Goal: Information Seeking & Learning: Check status

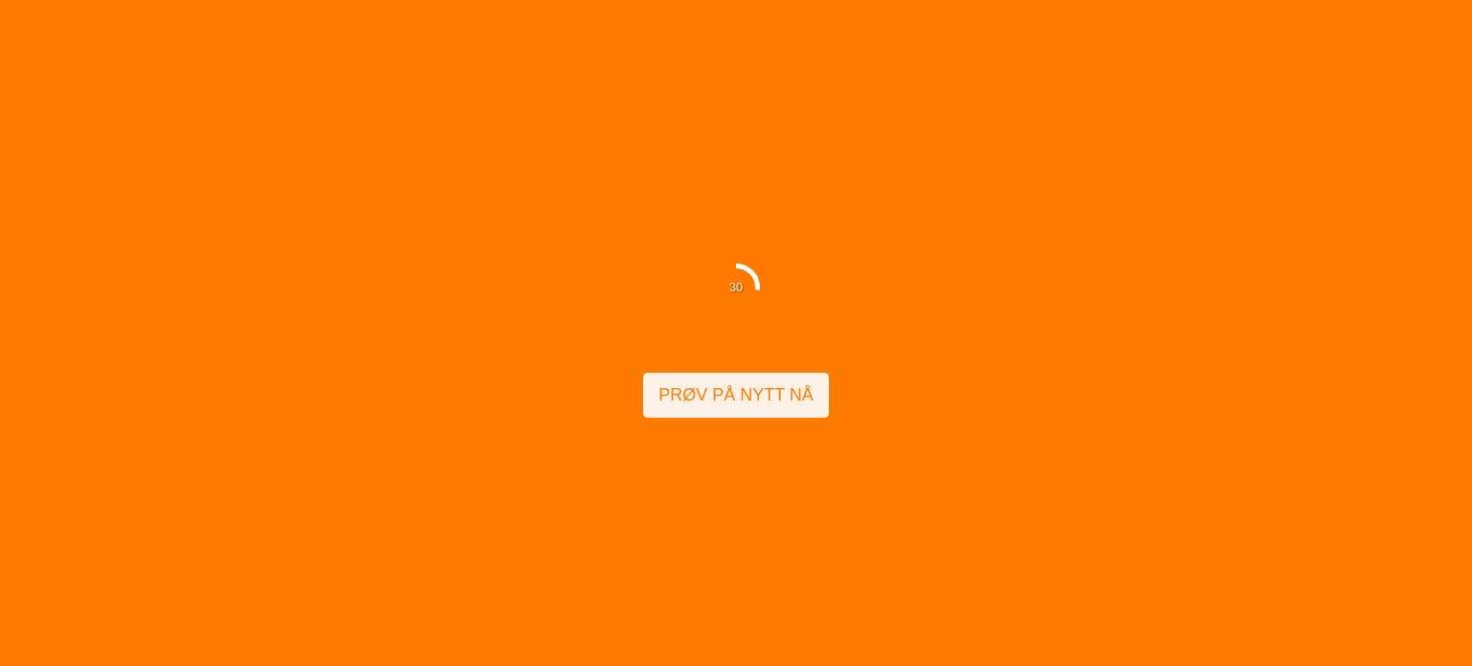
click at [732, 395] on font "Prøv på nytt nå" at bounding box center [735, 394] width 155 height 19
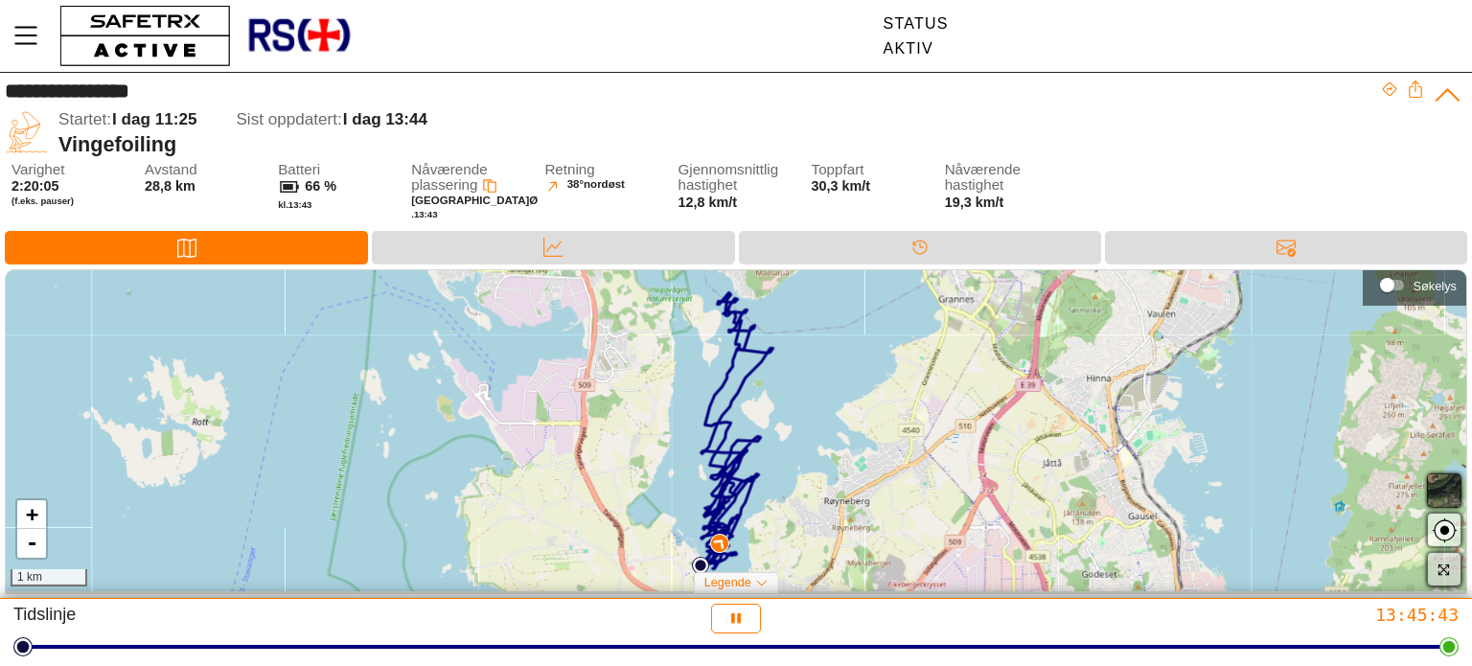
click at [1448, 566] on icon "button" at bounding box center [1443, 569] width 14 height 14
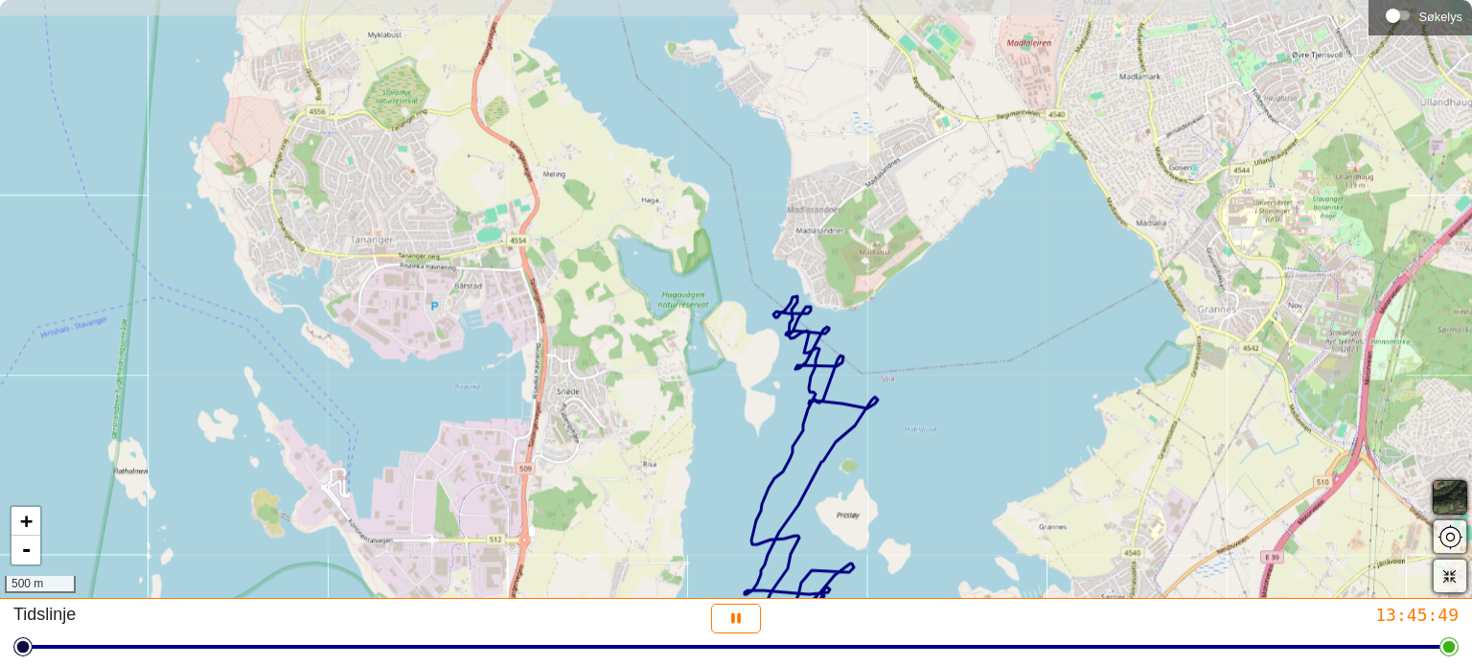
drag, startPoint x: 843, startPoint y: 113, endPoint x: 916, endPoint y: 367, distance: 264.1
click at [916, 367] on div "+ - 500 m" at bounding box center [736, 299] width 1472 height 598
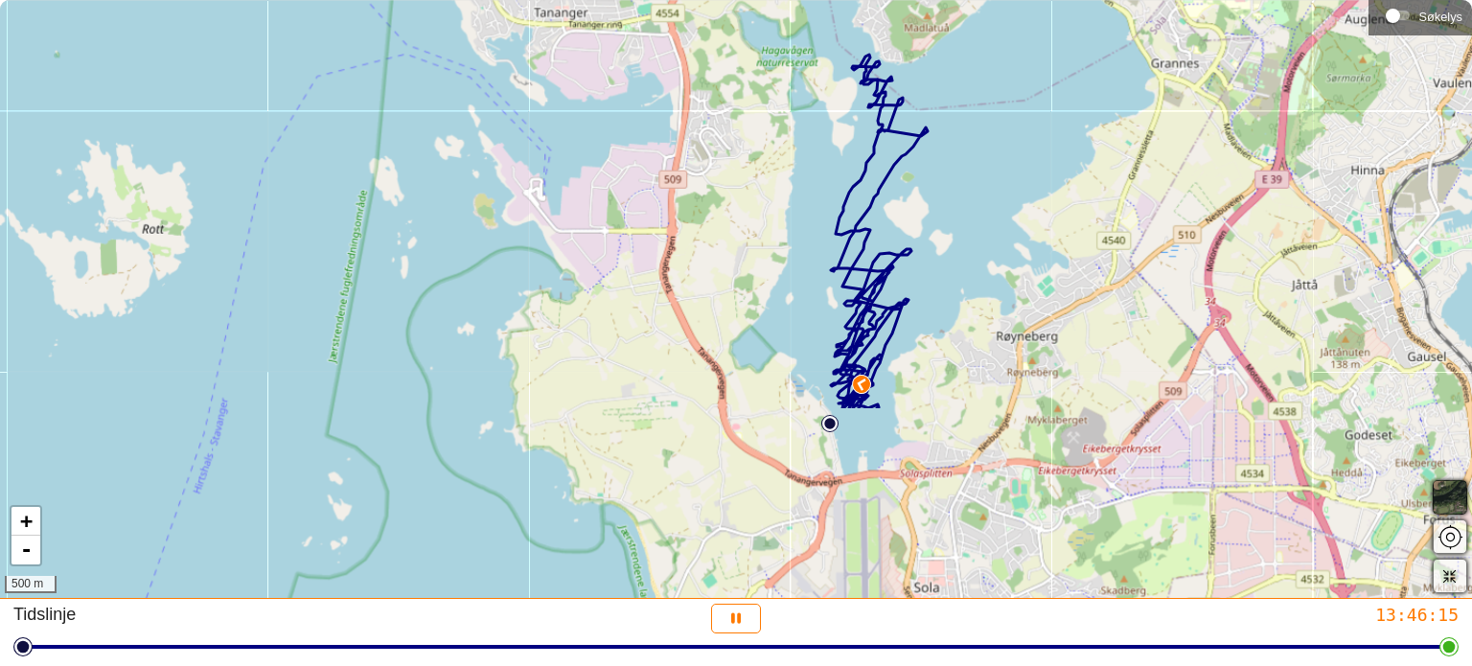
drag, startPoint x: 1111, startPoint y: 490, endPoint x: 1127, endPoint y: 237, distance: 253.4
click at [1127, 237] on div "+ - 500 m" at bounding box center [736, 299] width 1472 height 598
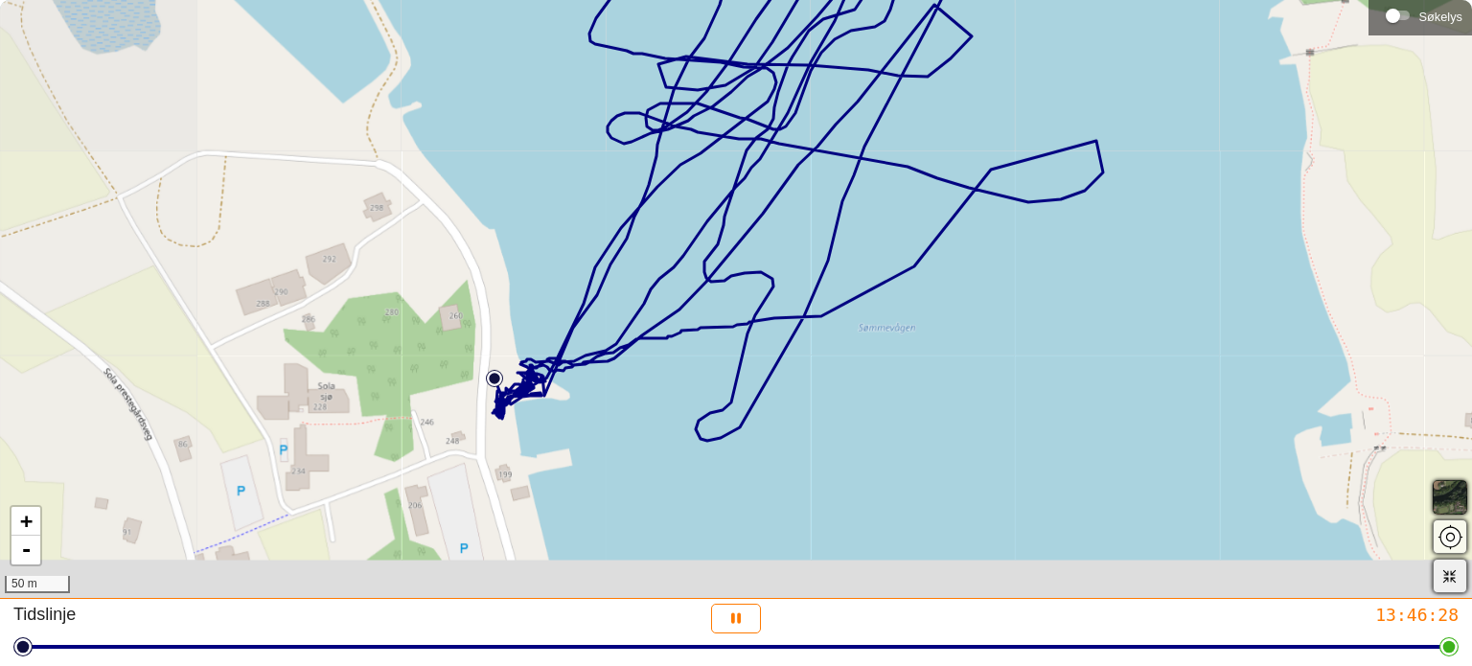
drag, startPoint x: 324, startPoint y: 484, endPoint x: 958, endPoint y: 328, distance: 653.2
click at [958, 328] on div "+ - 50 m" at bounding box center [736, 299] width 1472 height 598
